Goal: Task Accomplishment & Management: Complete application form

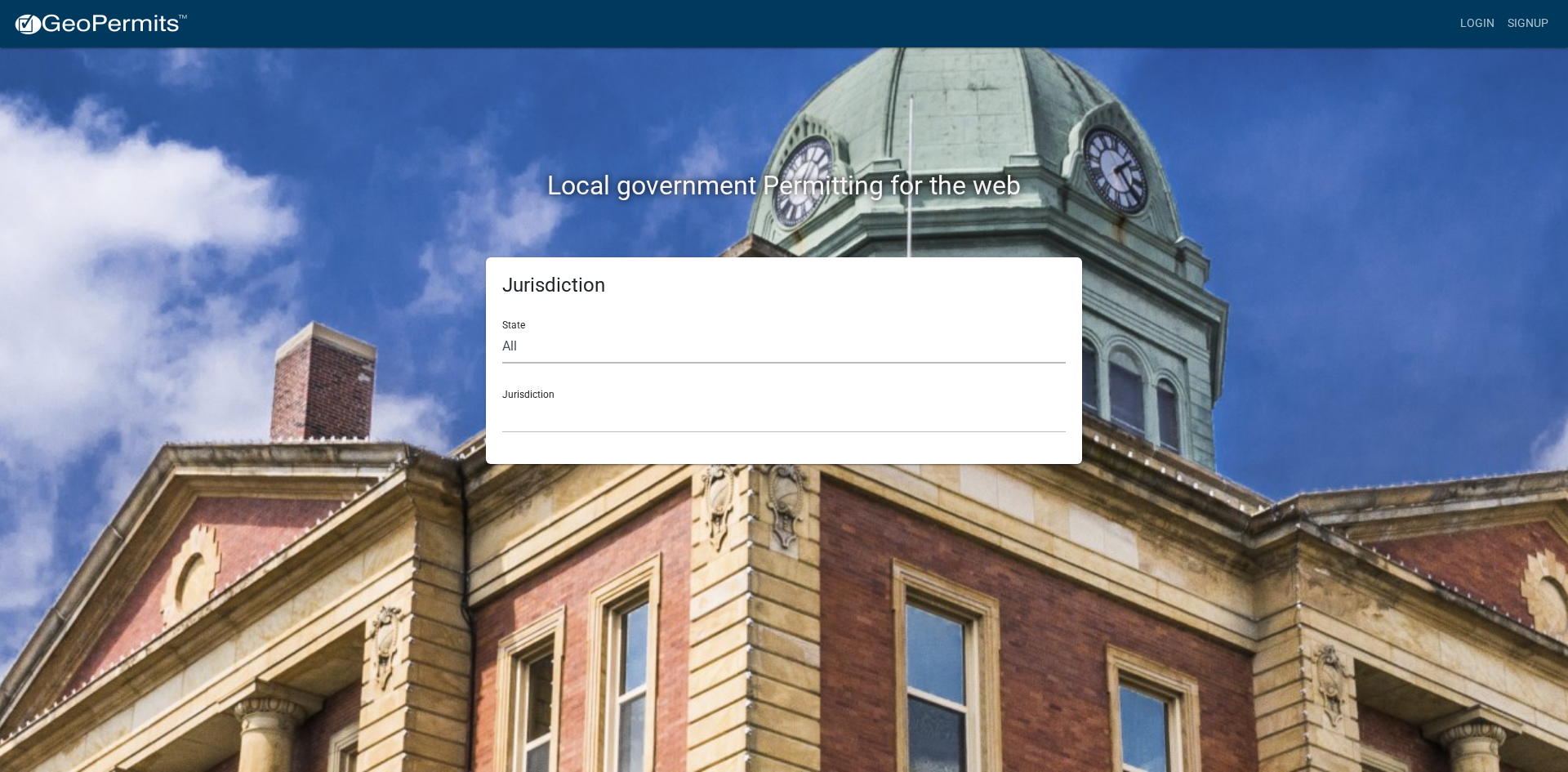
click at [569, 346] on select "All [US_STATE] [US_STATE] [US_STATE] [US_STATE] [US_STATE] [US_STATE] [US_STATE…" at bounding box center [783, 347] width 563 height 34
select select "[US_STATE]"
click at [502, 330] on select "All [US_STATE] [US_STATE] [US_STATE] [US_STATE] [US_STATE] [US_STATE] [US_STATE…" at bounding box center [783, 347] width 563 height 34
click at [587, 400] on select "City of [GEOGRAPHIC_DATA], [US_STATE] City of [GEOGRAPHIC_DATA], [US_STATE] Cit…" at bounding box center [783, 416] width 563 height 34
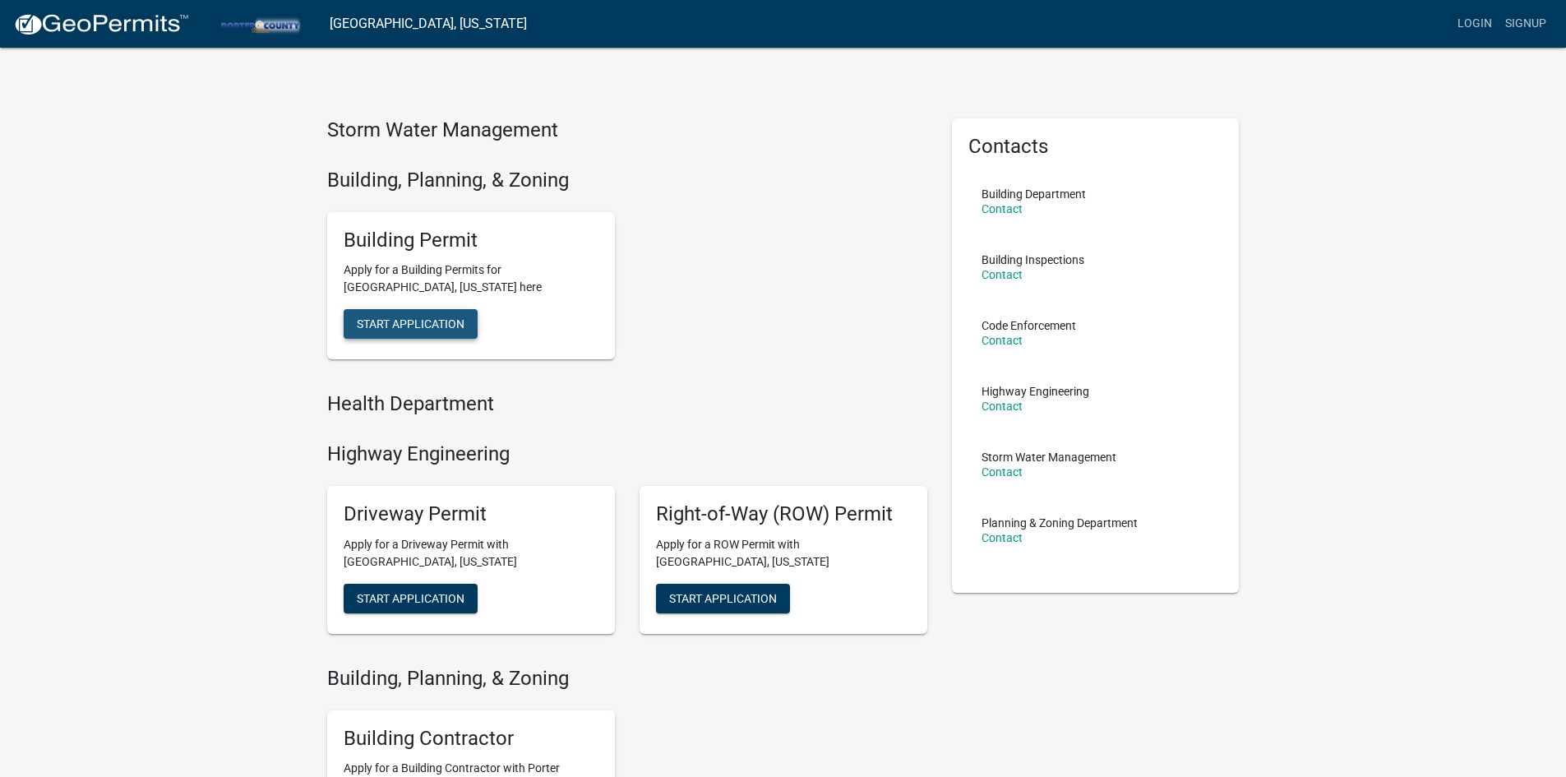
click at [431, 320] on span "Start Application" at bounding box center [411, 323] width 108 height 13
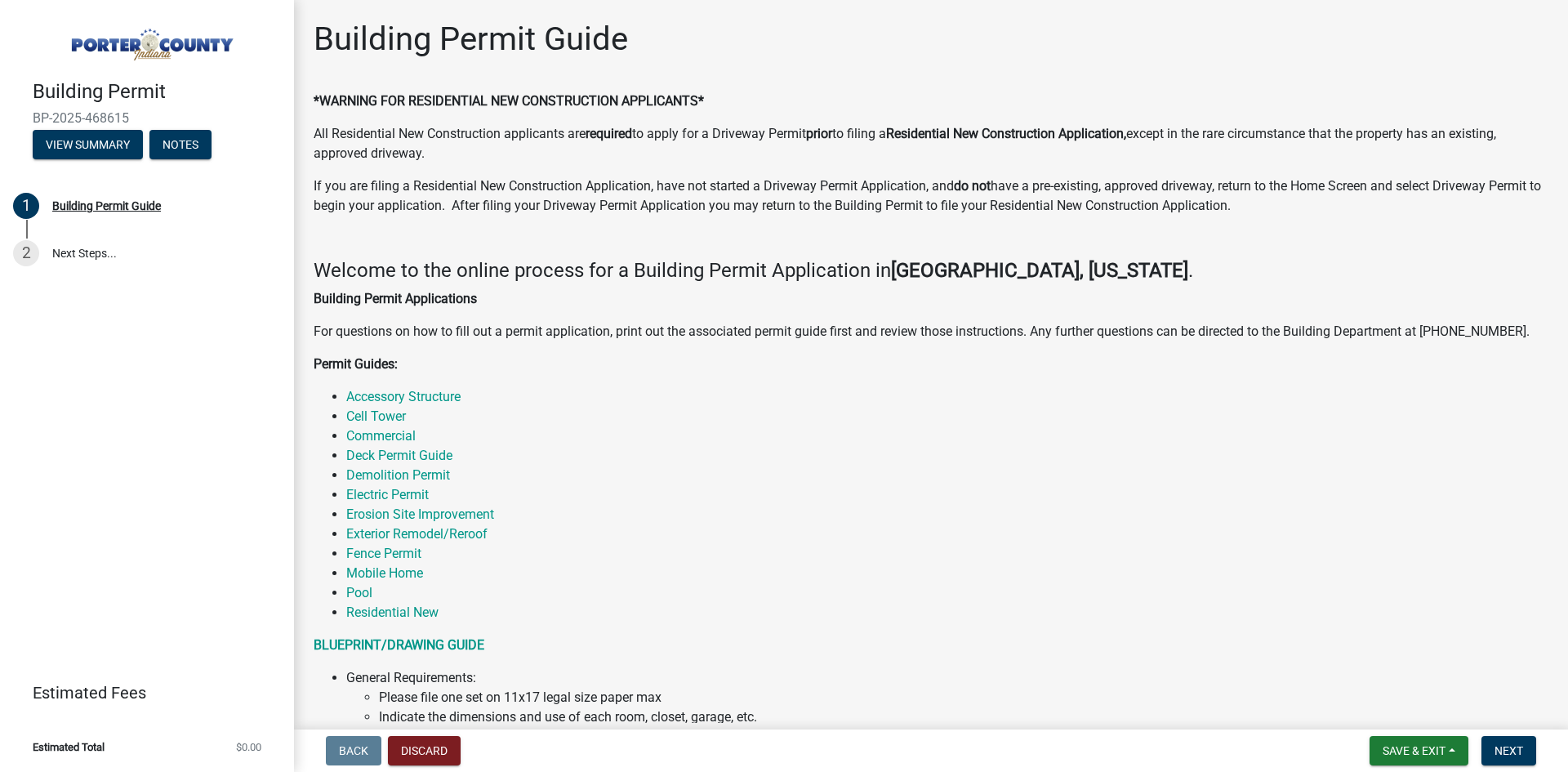
click at [158, 55] on img at bounding box center [150, 40] width 235 height 46
click at [159, 36] on img at bounding box center [150, 40] width 235 height 46
click at [450, 749] on button "Discard" at bounding box center [423, 750] width 73 height 30
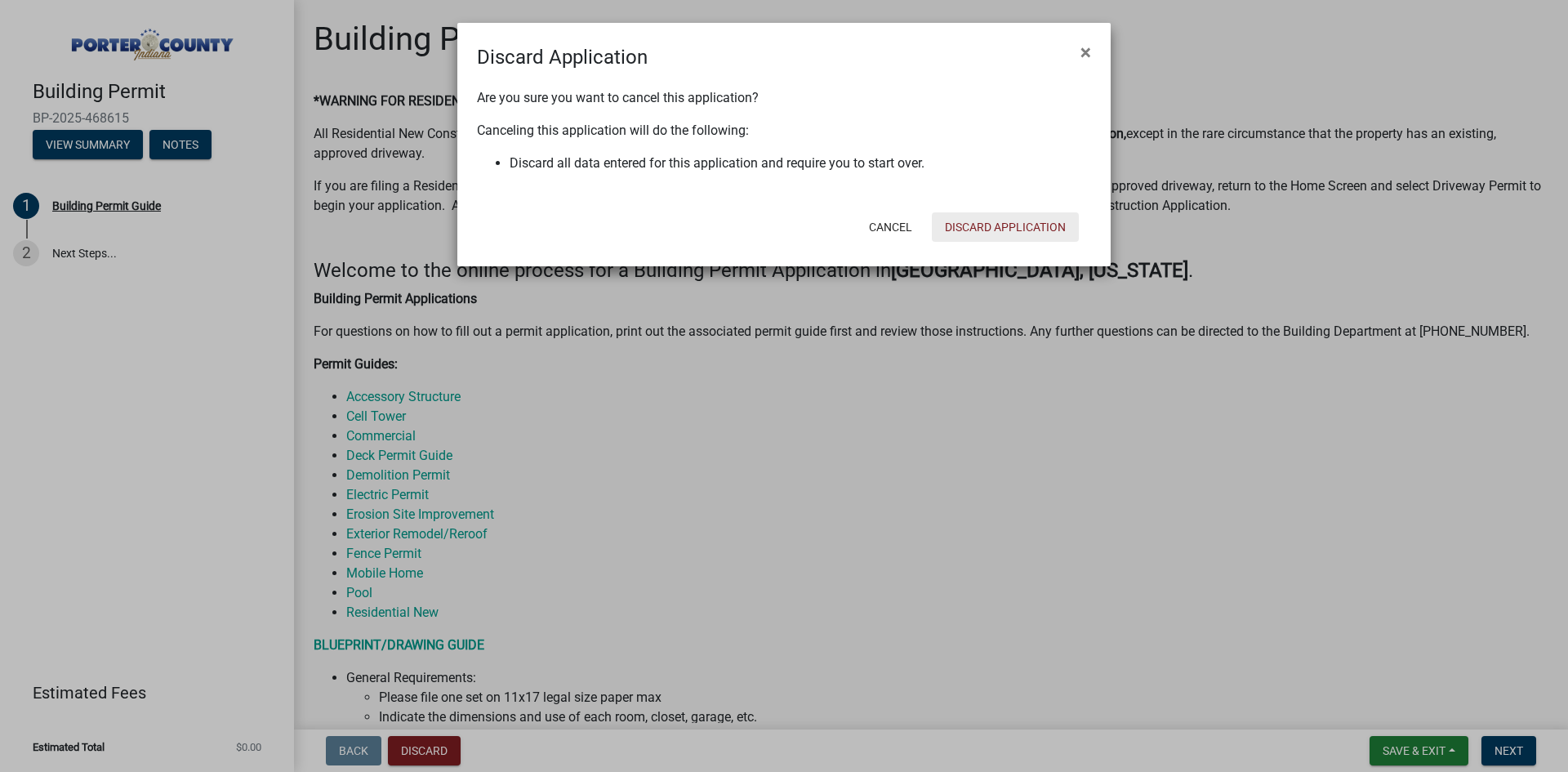
click at [1001, 227] on button "Discard Application" at bounding box center [1006, 228] width 147 height 30
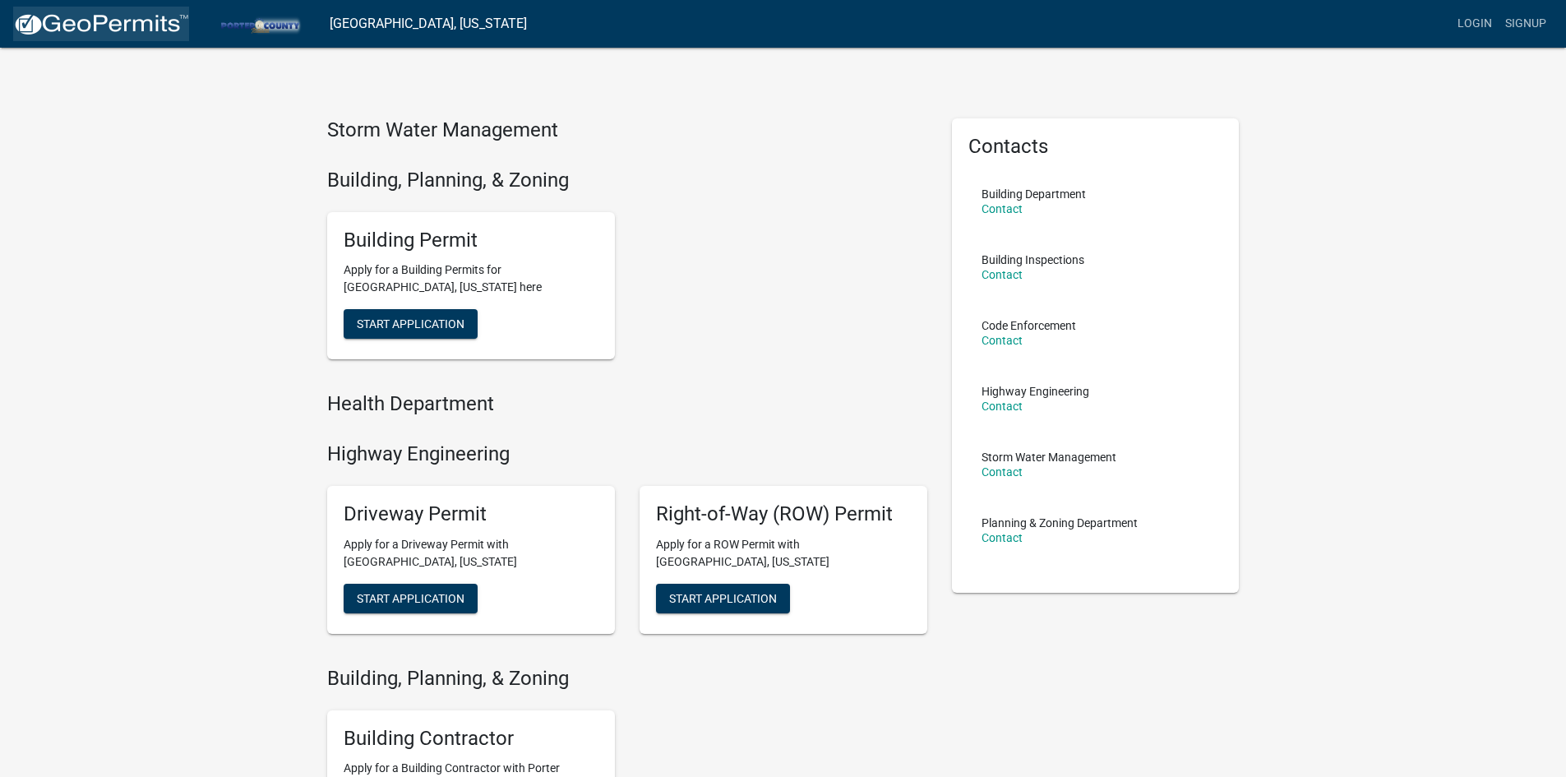
click at [66, 20] on img at bounding box center [101, 24] width 176 height 25
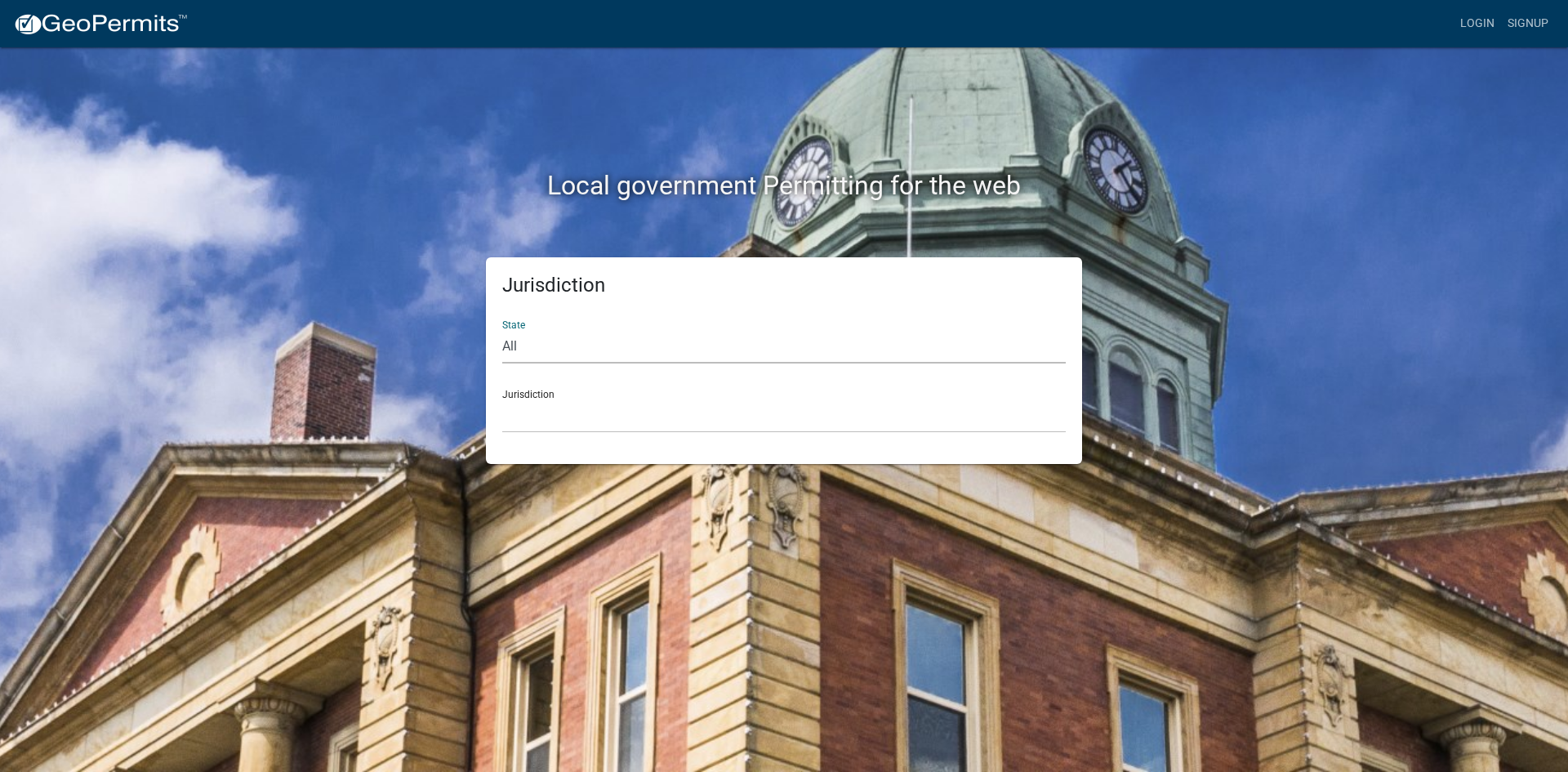
click at [587, 355] on select "All [US_STATE] [US_STATE] [US_STATE] [US_STATE] [US_STATE] [US_STATE] [US_STATE…" at bounding box center [783, 347] width 563 height 34
select select "[US_STATE]"
click at [502, 330] on select "All [US_STATE] [US_STATE] [US_STATE] [US_STATE] [US_STATE] [US_STATE] [US_STATE…" at bounding box center [783, 347] width 563 height 34
click at [592, 387] on div "Jurisdiction City of [GEOGRAPHIC_DATA], [US_STATE] City of [GEOGRAPHIC_DATA], […" at bounding box center [783, 404] width 563 height 57
click at [585, 414] on select "City of [GEOGRAPHIC_DATA], [US_STATE] City of [GEOGRAPHIC_DATA], [US_STATE] Cit…" at bounding box center [783, 416] width 563 height 34
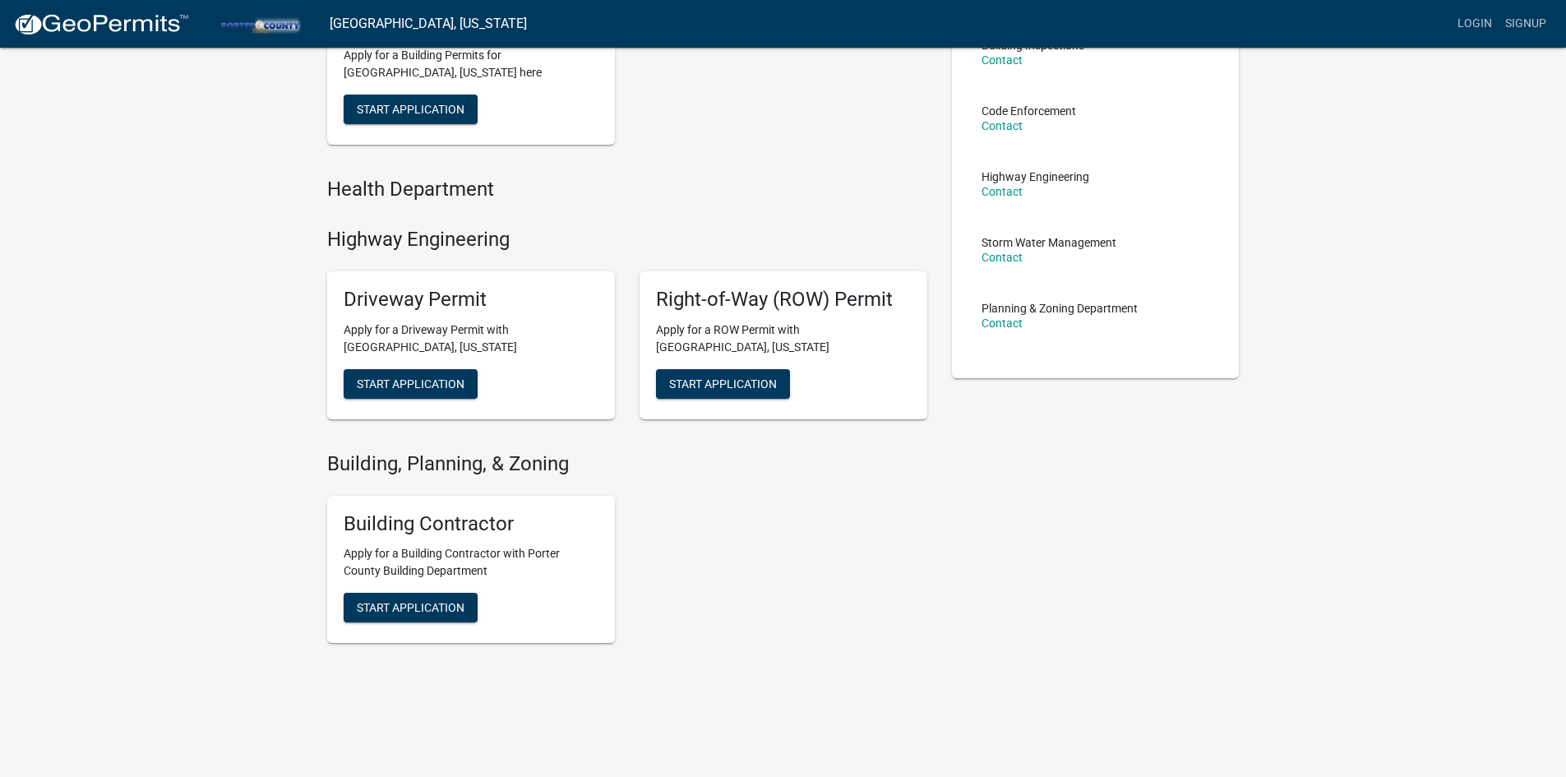
scroll to position [222, 0]
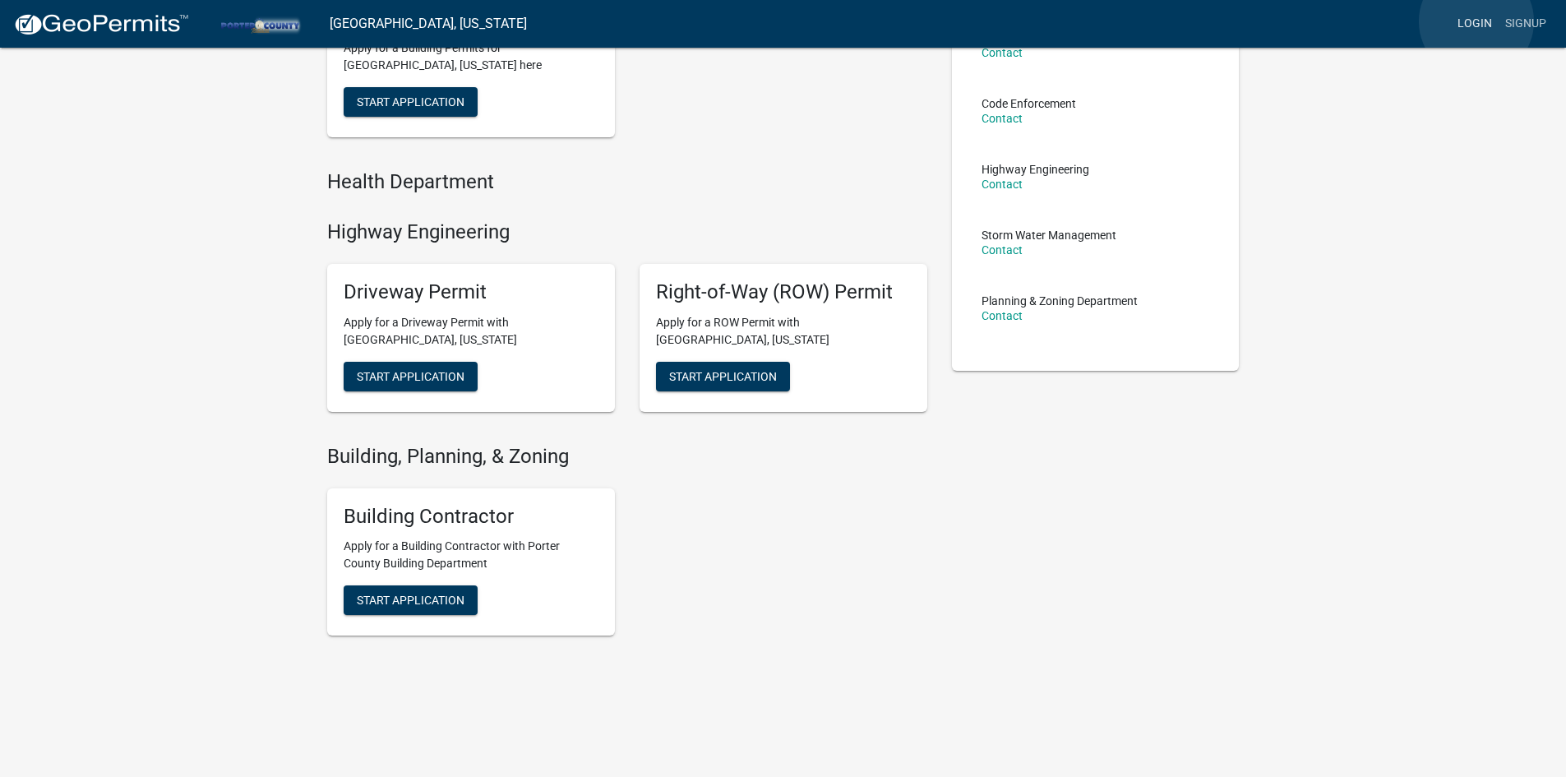
click at [1476, 21] on link "Login" at bounding box center [1474, 23] width 48 height 31
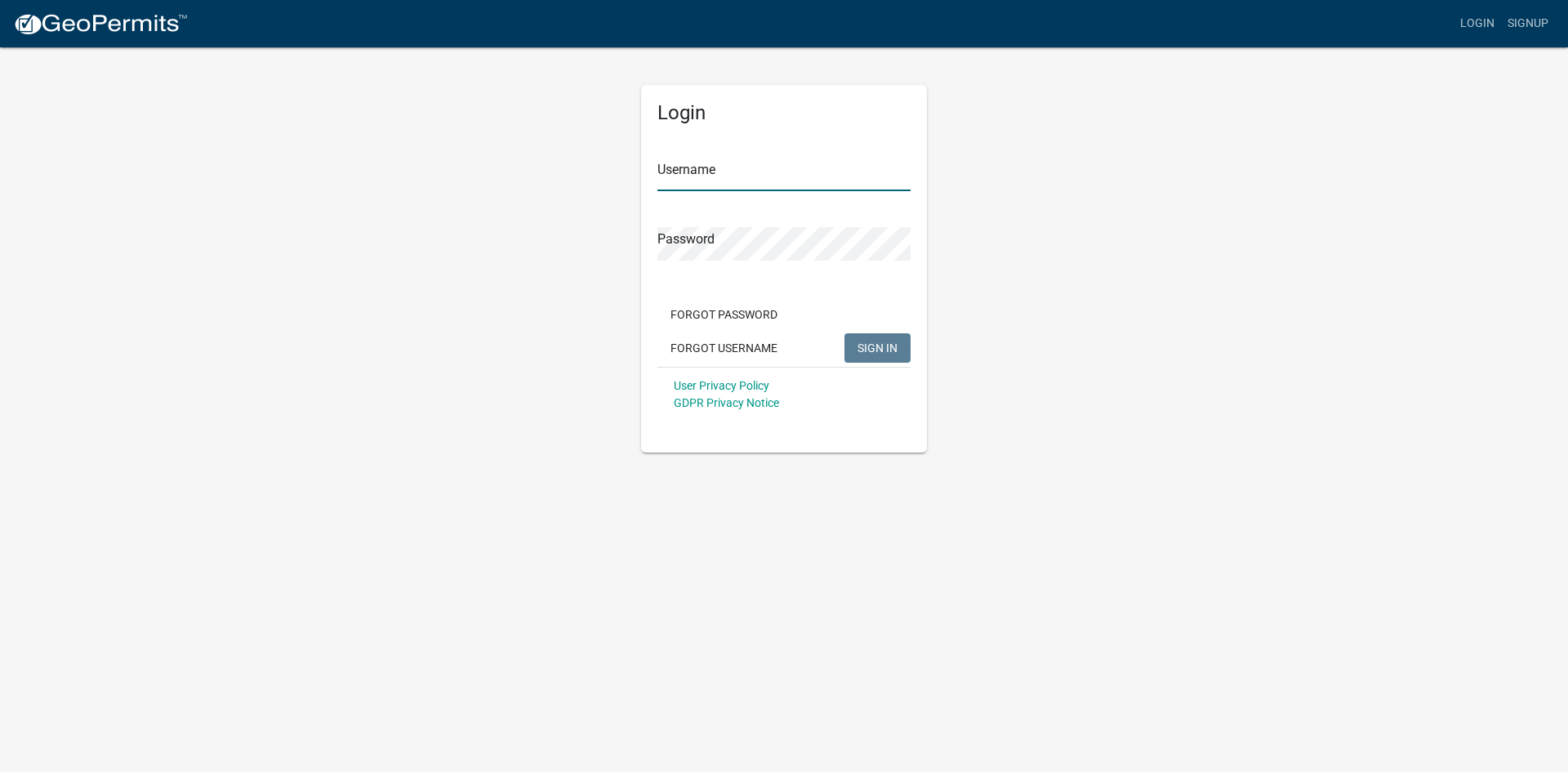
type input "rja46385"
click at [890, 351] on span "SIGN IN" at bounding box center [877, 347] width 40 height 13
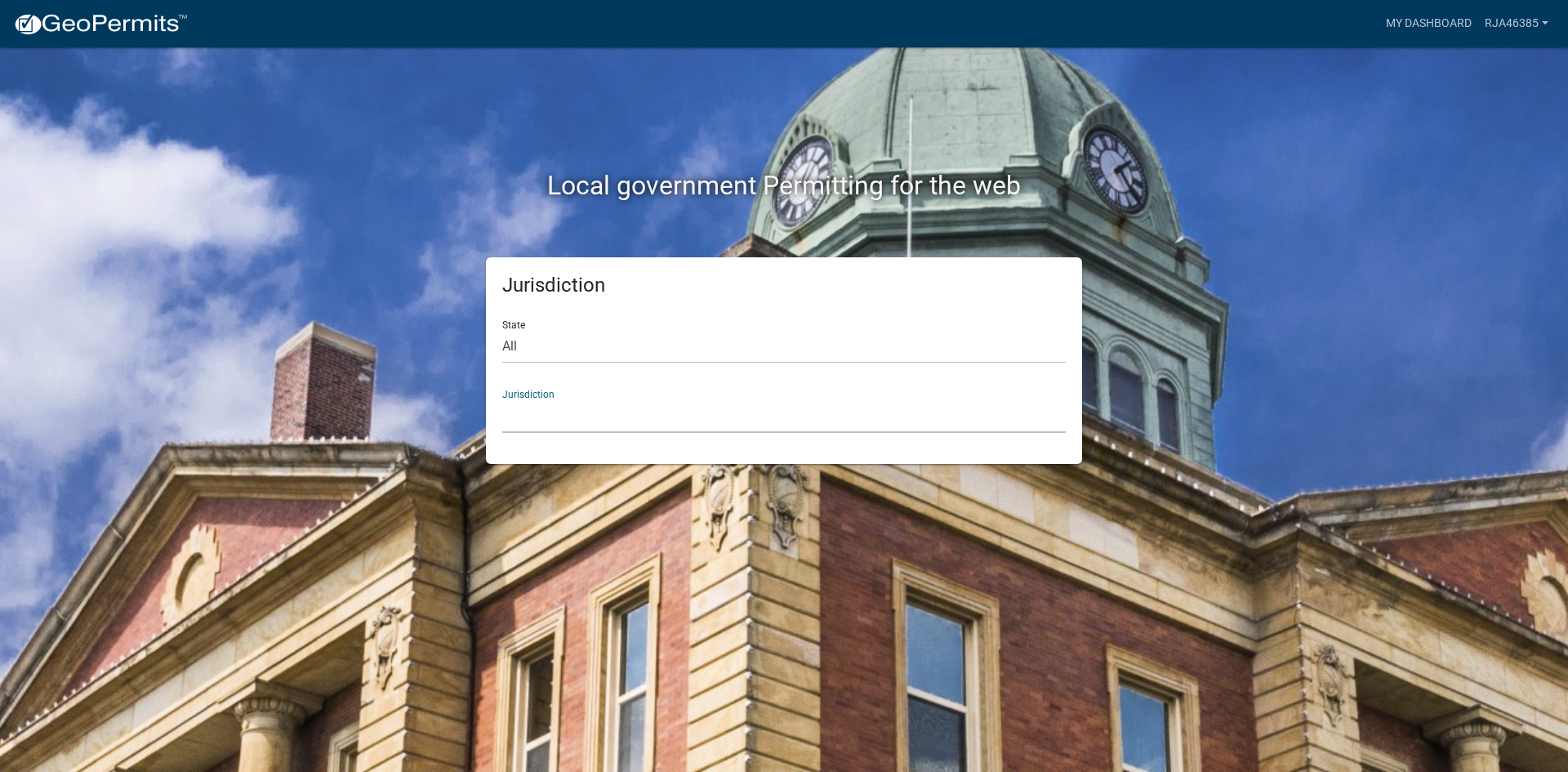
click at [560, 422] on select "[GEOGRAPHIC_DATA], [US_STATE] [GEOGRAPHIC_DATA], [US_STATE][PERSON_NAME][GEOGRA…" at bounding box center [783, 416] width 563 height 34
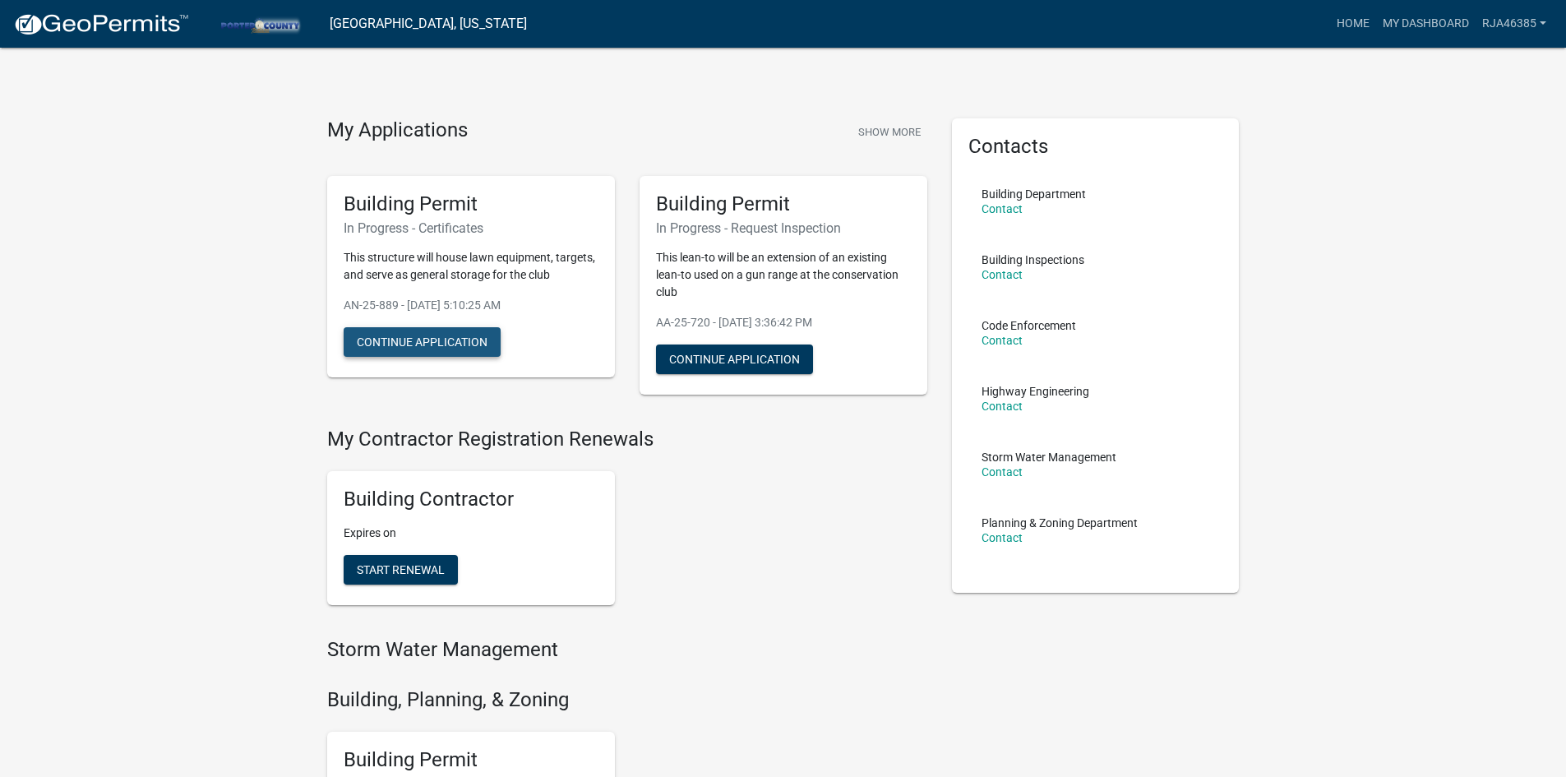
click at [376, 344] on button "Continue Application" at bounding box center [422, 342] width 157 height 30
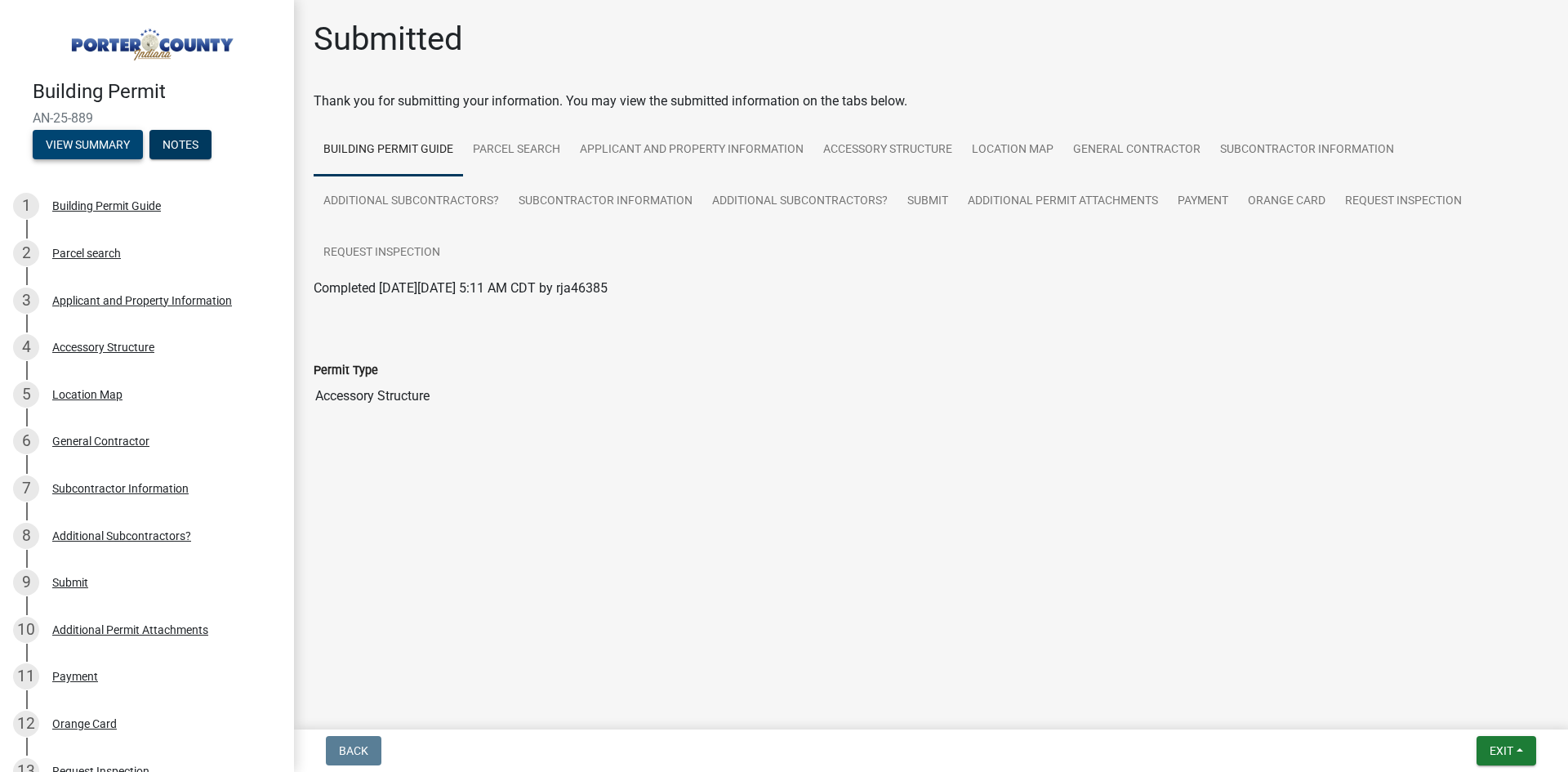
click at [114, 140] on button "View Summary" at bounding box center [87, 145] width 110 height 30
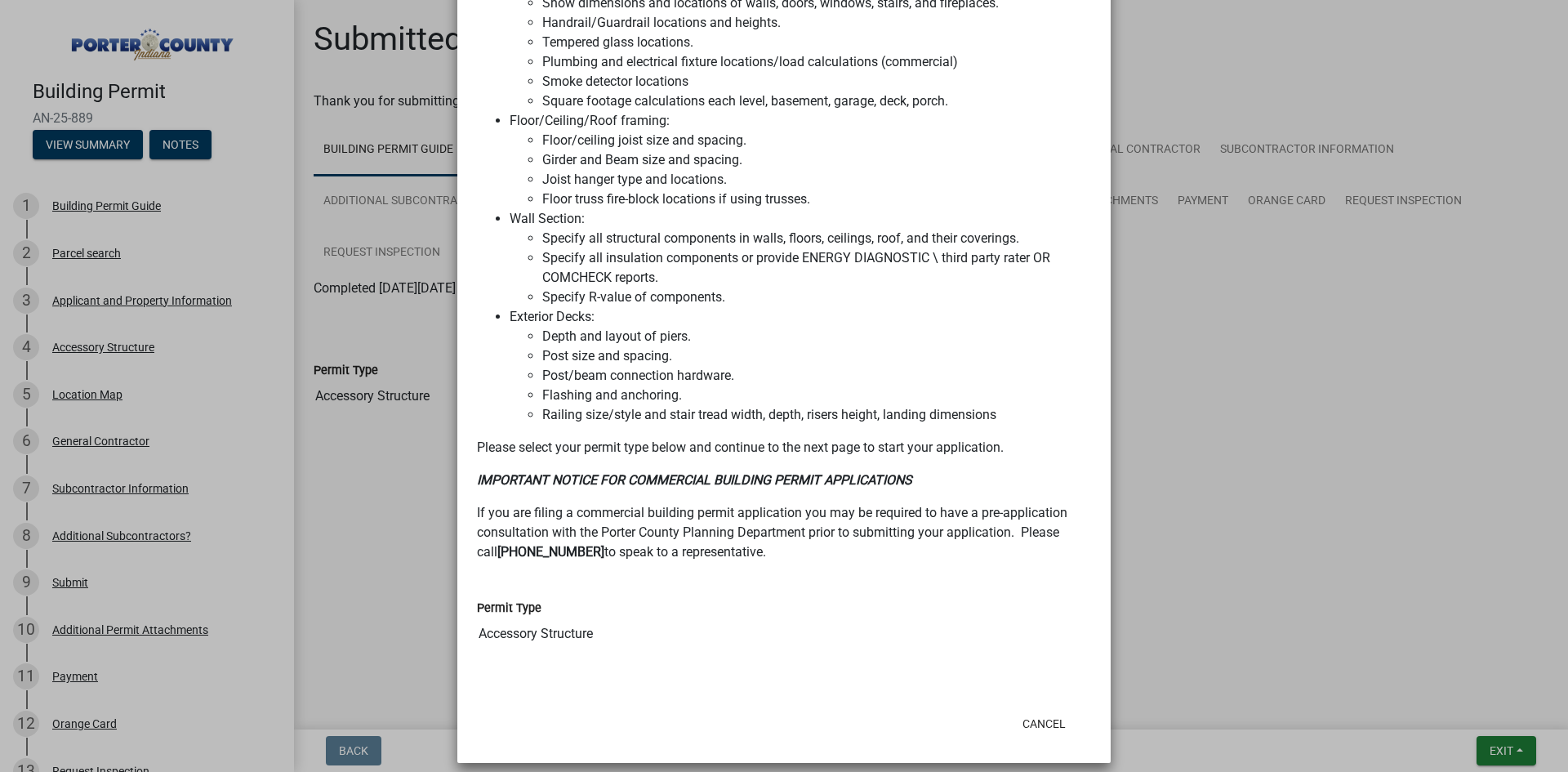
scroll to position [1414, 0]
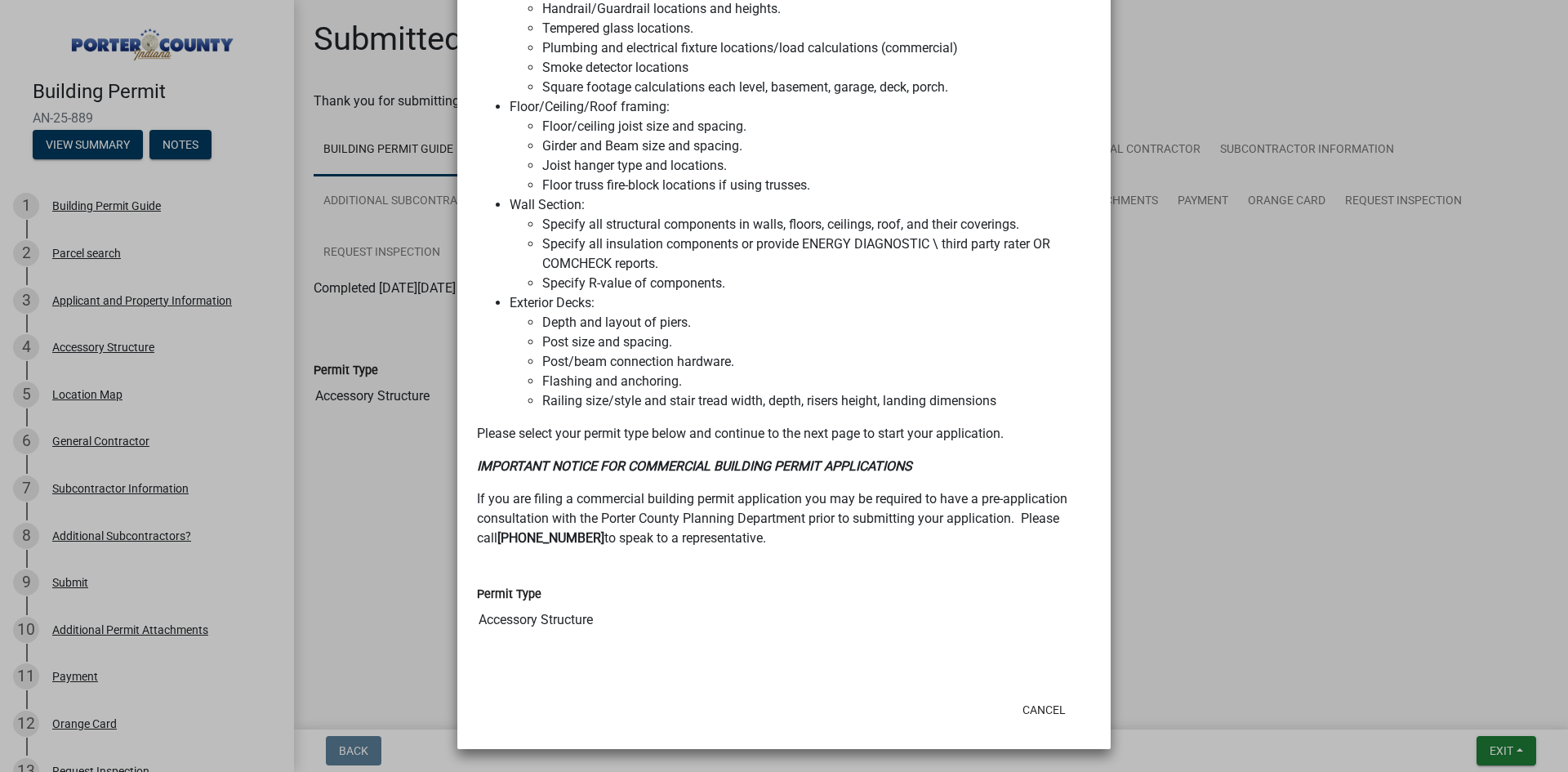
click at [1294, 463] on ngb-modal-window "Summary × Printer Friendly Building Permit Guide Parcel search Applicant and Pr…" at bounding box center [784, 386] width 1568 height 772
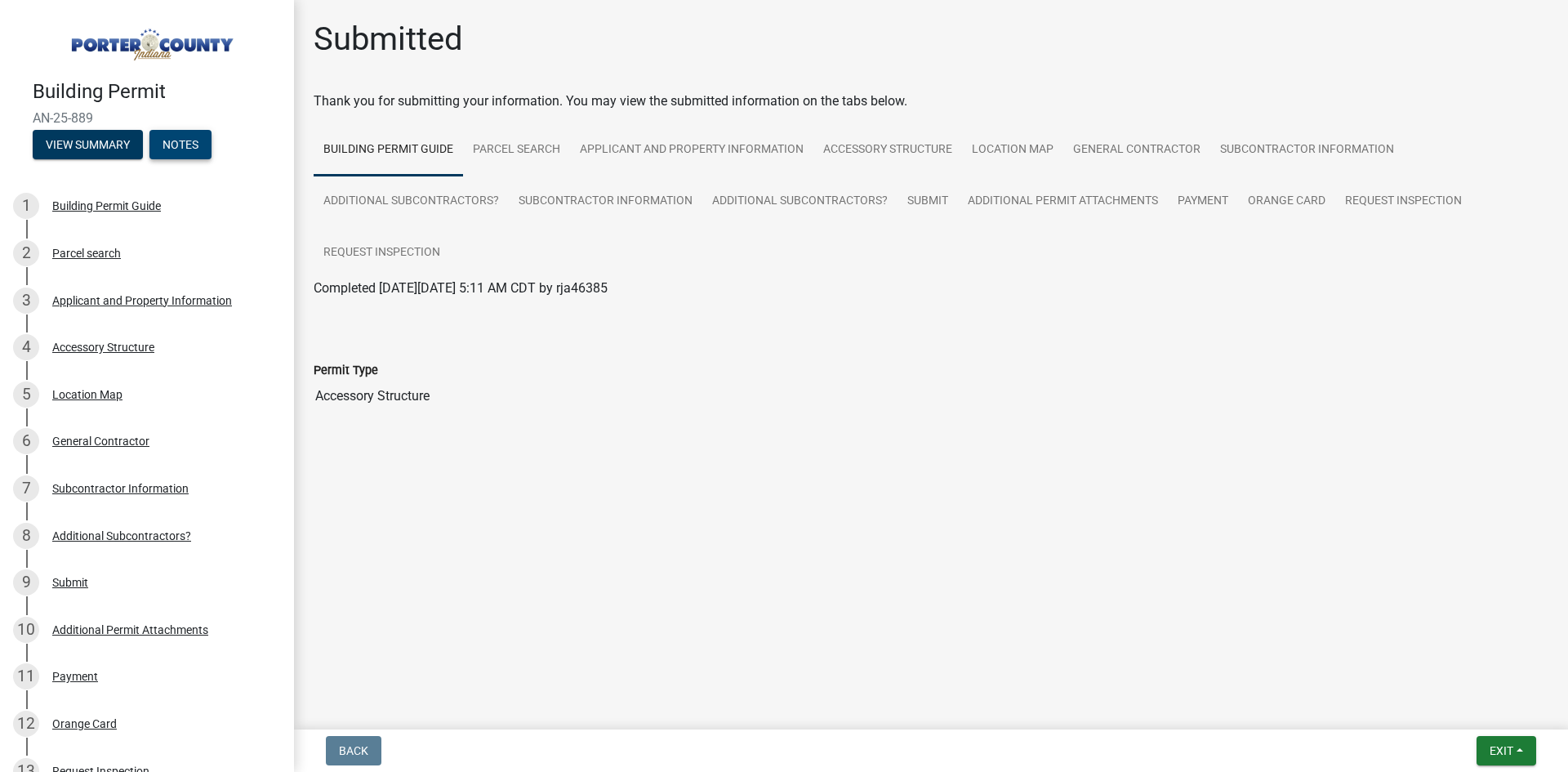
click at [207, 139] on button "Notes" at bounding box center [180, 145] width 62 height 30
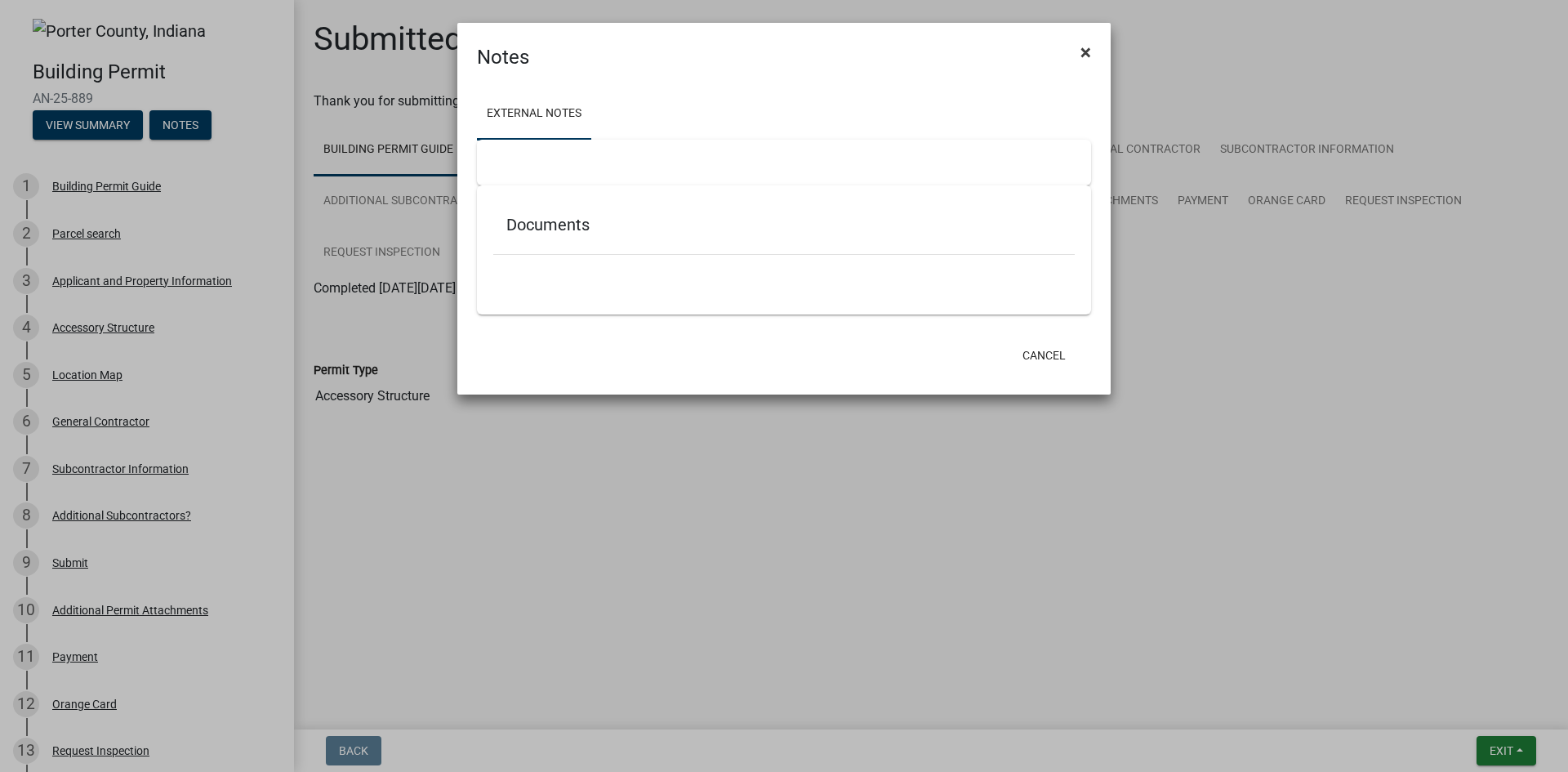
click at [1087, 52] on span "×" at bounding box center [1085, 52] width 11 height 23
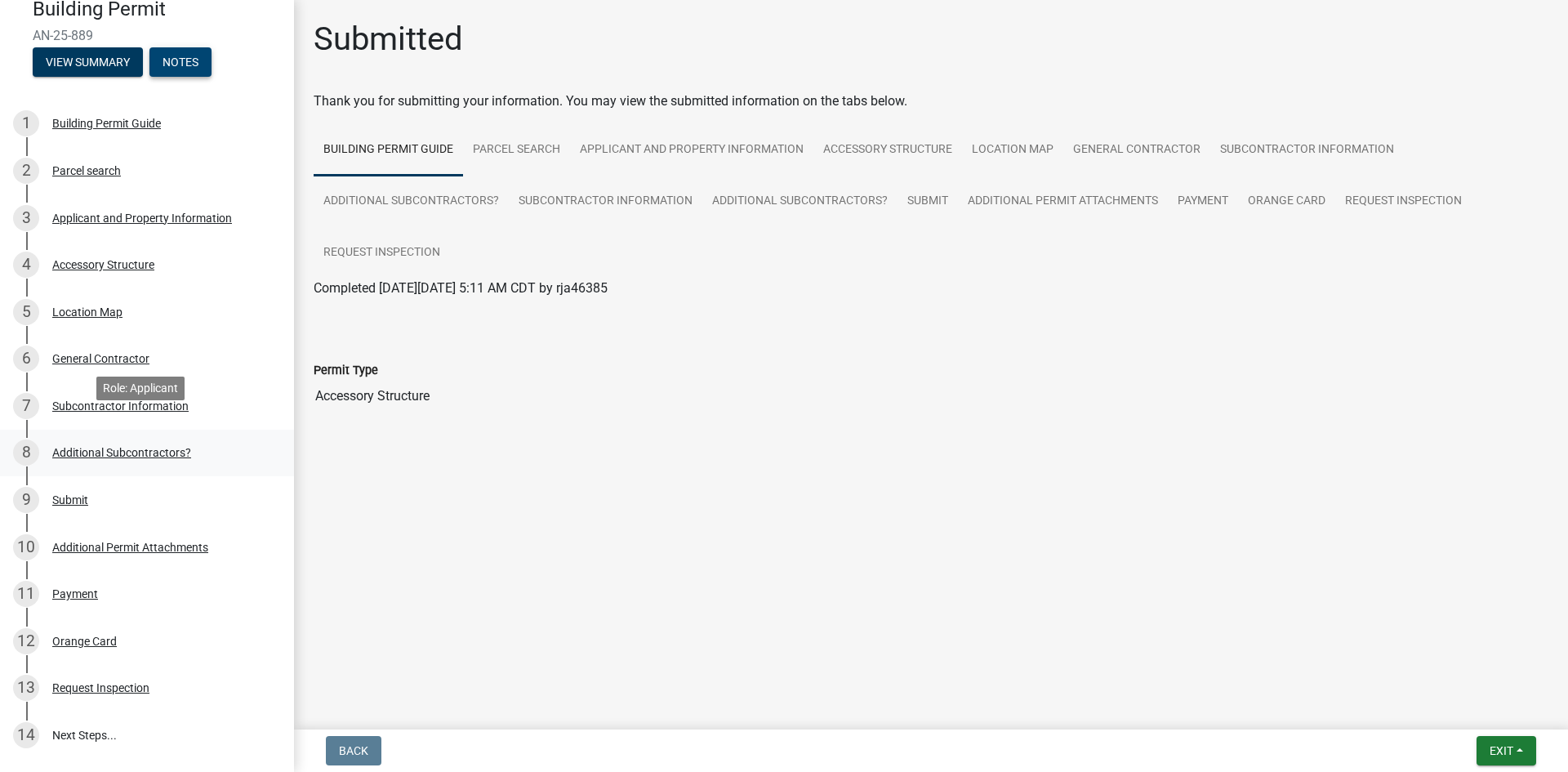
scroll to position [238, 0]
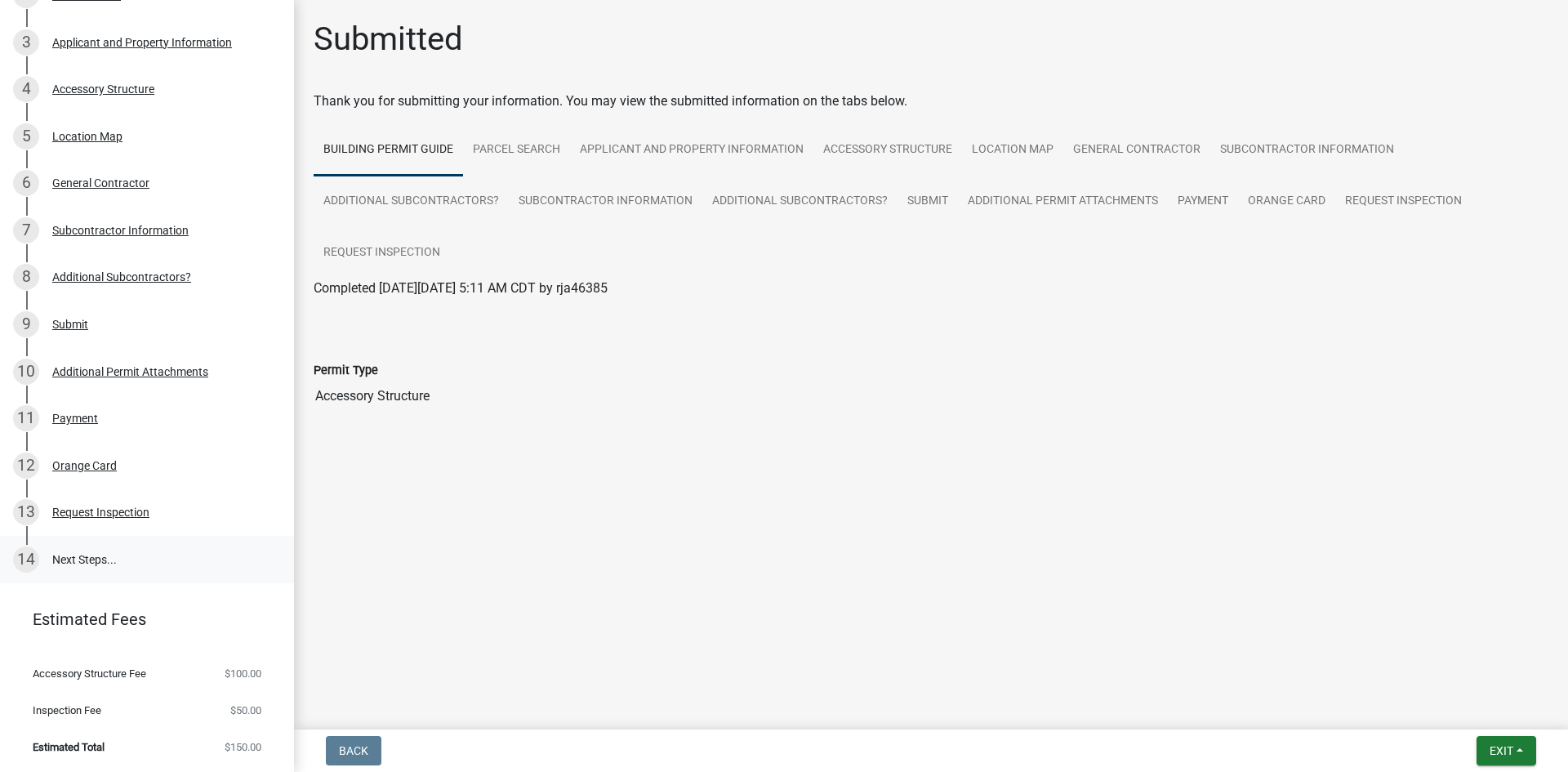
click at [130, 552] on link "14 Next Steps..." at bounding box center [147, 559] width 294 height 48
click at [87, 557] on link "14 Next Steps..." at bounding box center [147, 559] width 294 height 48
